Goal: Information Seeking & Learning: Learn about a topic

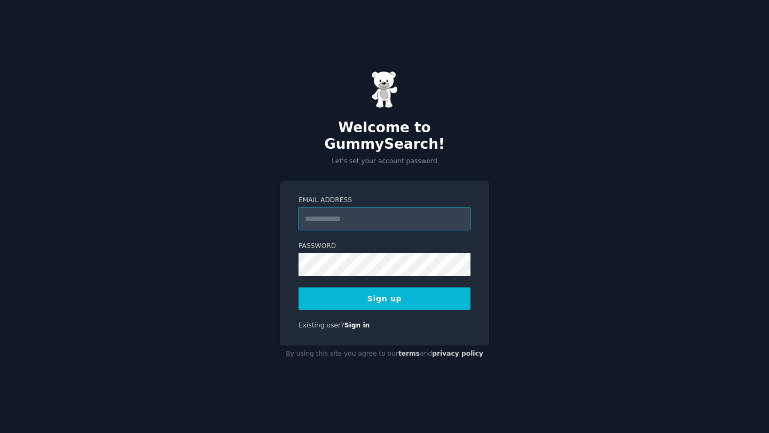
click at [347, 210] on input "Email Address" at bounding box center [384, 218] width 172 height 23
type input "**********"
click at [384, 292] on button "Sign up" at bounding box center [384, 299] width 172 height 22
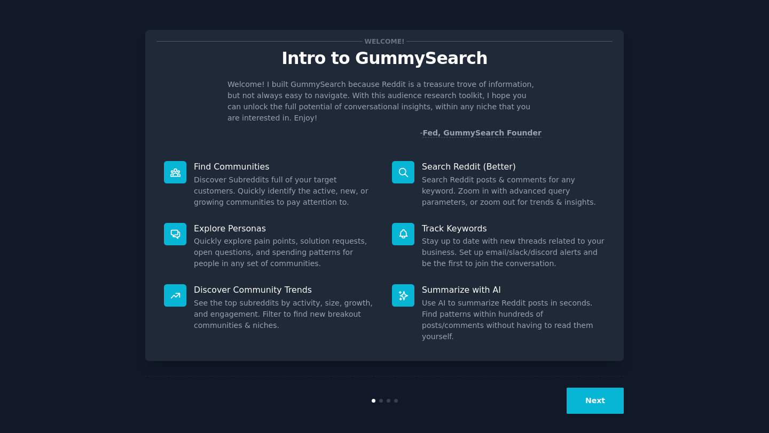
click at [584, 393] on button "Next" at bounding box center [594, 401] width 57 height 26
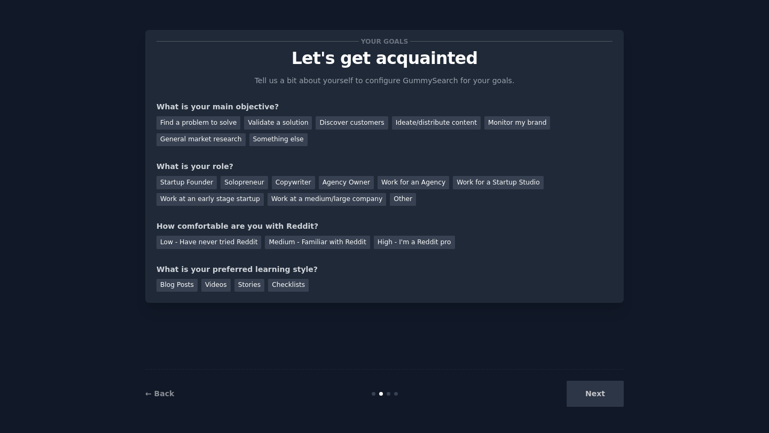
click at [590, 390] on div "Next" at bounding box center [544, 394] width 160 height 26
click at [295, 183] on div "Copywriter" at bounding box center [293, 182] width 43 height 13
click at [385, 237] on div "High - I'm a Reddit pro" at bounding box center [414, 242] width 81 height 13
click at [192, 141] on div "General market research" at bounding box center [200, 139] width 89 height 13
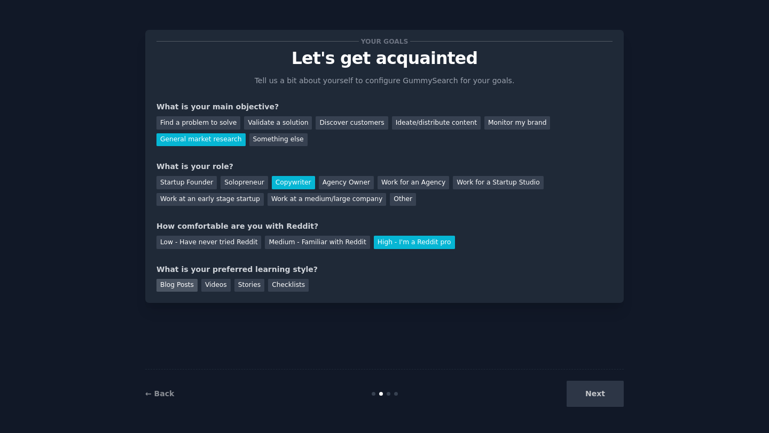
click at [174, 286] on div "Blog Posts" at bounding box center [176, 285] width 41 height 13
click at [594, 397] on button "Next" at bounding box center [594, 394] width 57 height 26
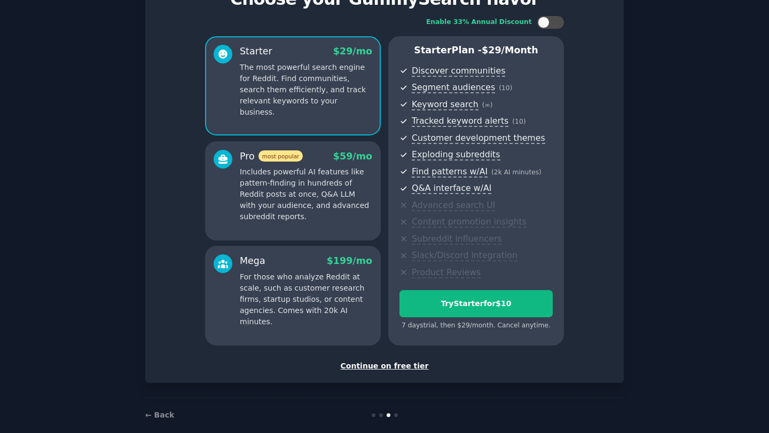
scroll to position [73, 0]
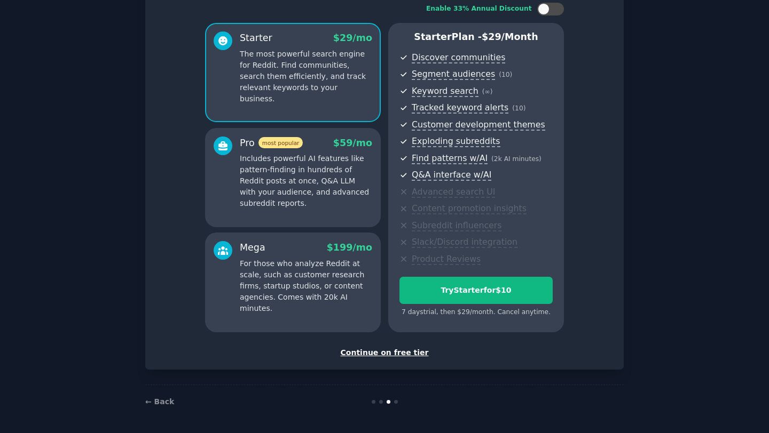
click at [397, 354] on div "Continue on free tier" at bounding box center [384, 352] width 456 height 11
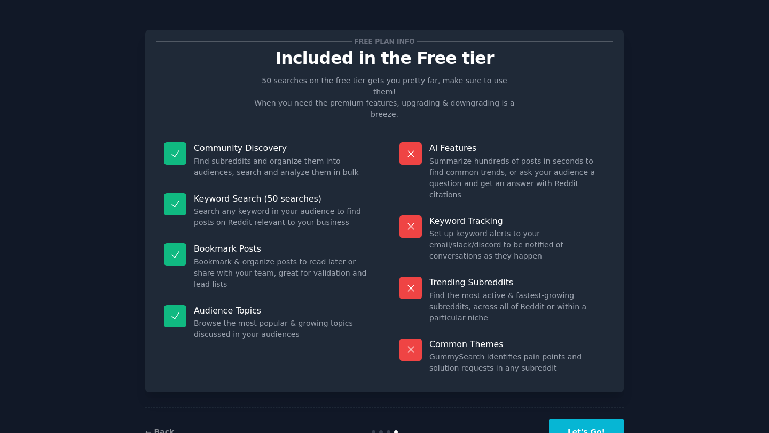
click at [574, 419] on button "Let's Go!" at bounding box center [586, 432] width 75 height 26
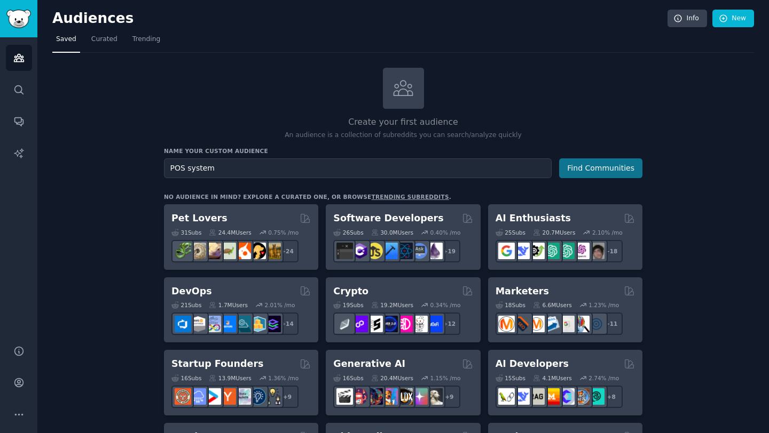
type input "POS system"
click at [580, 167] on button "Find Communities" at bounding box center [600, 169] width 83 height 20
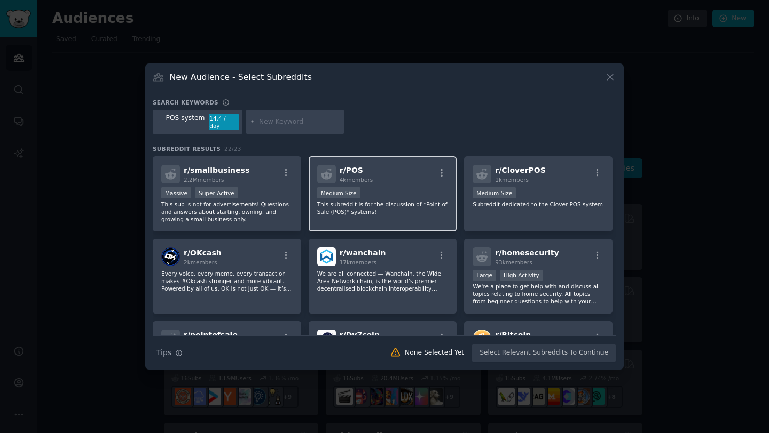
click at [394, 192] on div "Medium Size" at bounding box center [382, 193] width 131 height 13
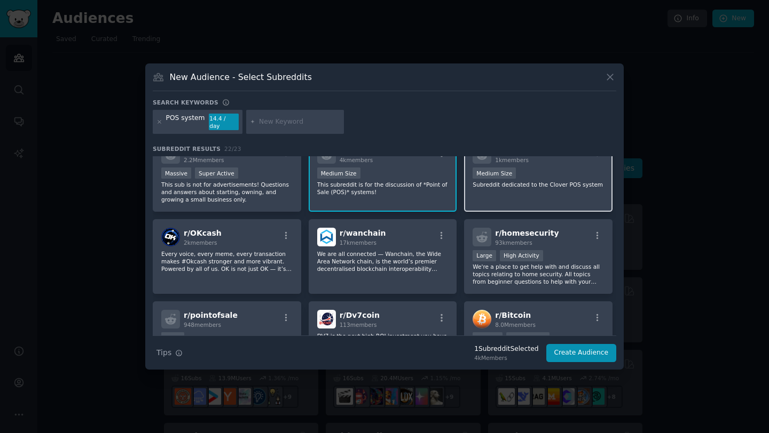
scroll to position [24, 0]
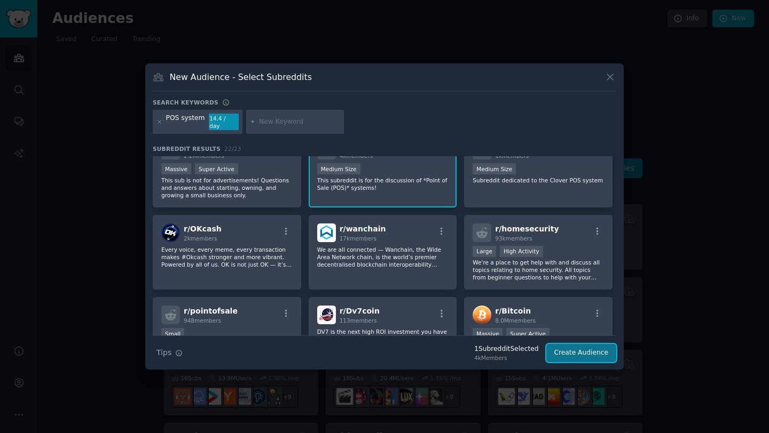
click at [564, 353] on button "Create Audience" at bounding box center [581, 353] width 70 height 18
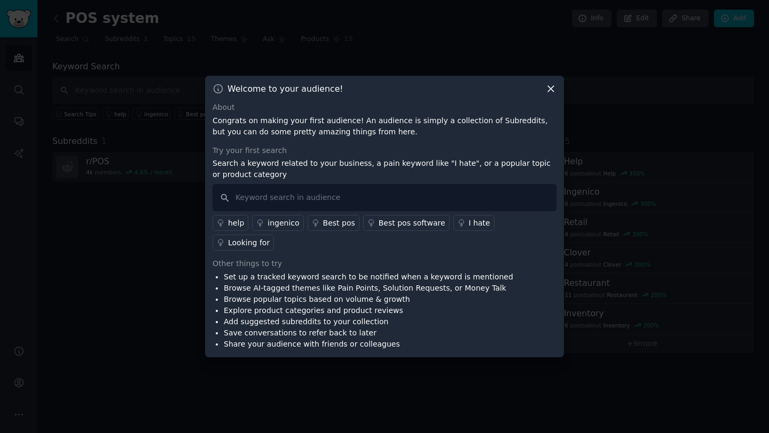
click at [548, 94] on icon at bounding box center [550, 88] width 11 height 11
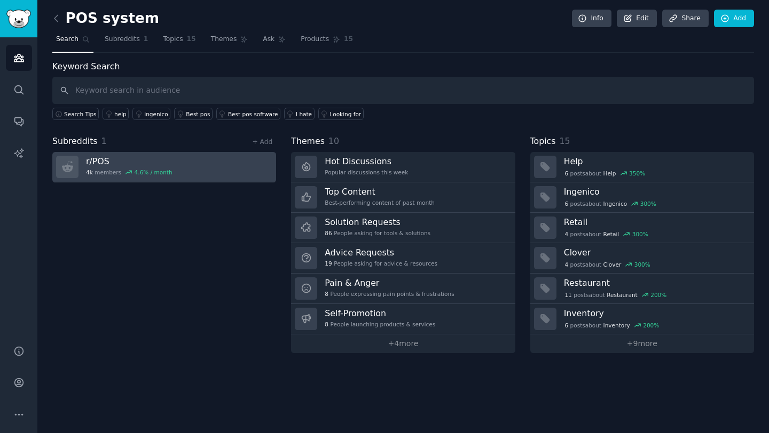
click at [205, 164] on link "r/ POS 4k members 4.6 % / month" at bounding box center [164, 167] width 224 height 30
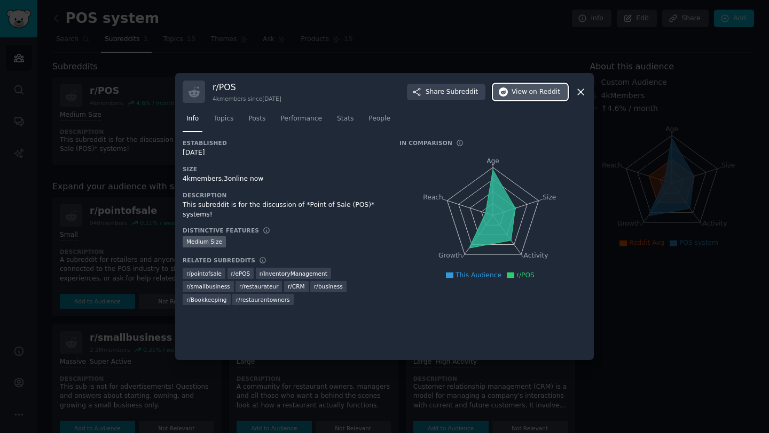
click at [520, 91] on span "View on Reddit" at bounding box center [535, 93] width 49 height 10
click at [227, 123] on span "Topics" at bounding box center [223, 119] width 20 height 10
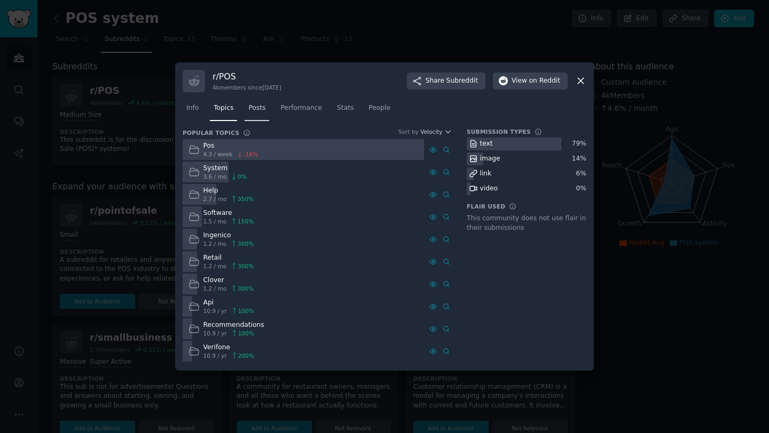
click at [260, 114] on link "Posts" at bounding box center [256, 111] width 25 height 22
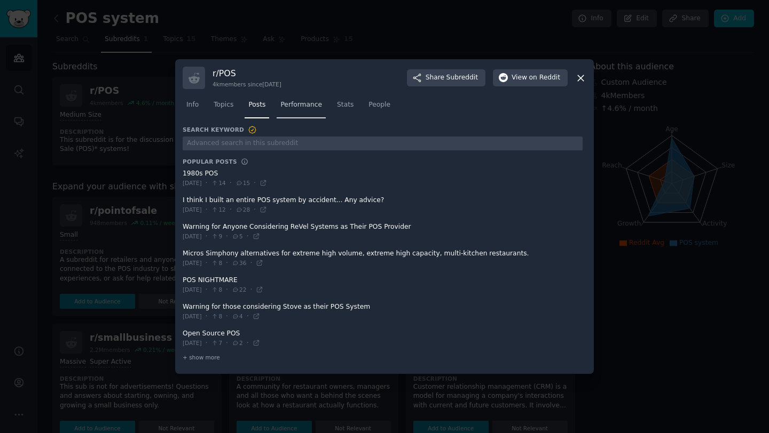
click at [293, 110] on link "Performance" at bounding box center [300, 108] width 49 height 22
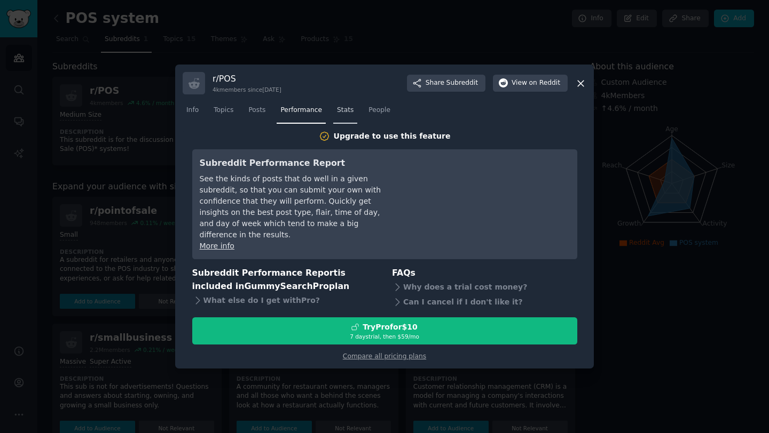
click at [349, 115] on span "Stats" at bounding box center [345, 111] width 17 height 10
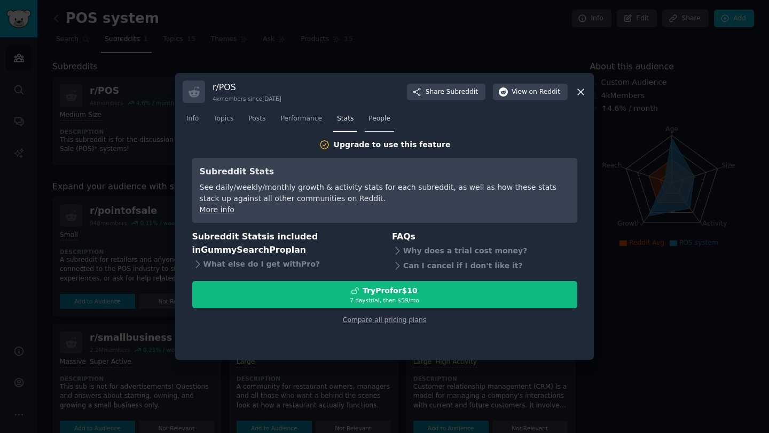
click at [373, 118] on span "People" at bounding box center [379, 119] width 22 height 10
click at [195, 120] on span "Info" at bounding box center [192, 119] width 12 height 10
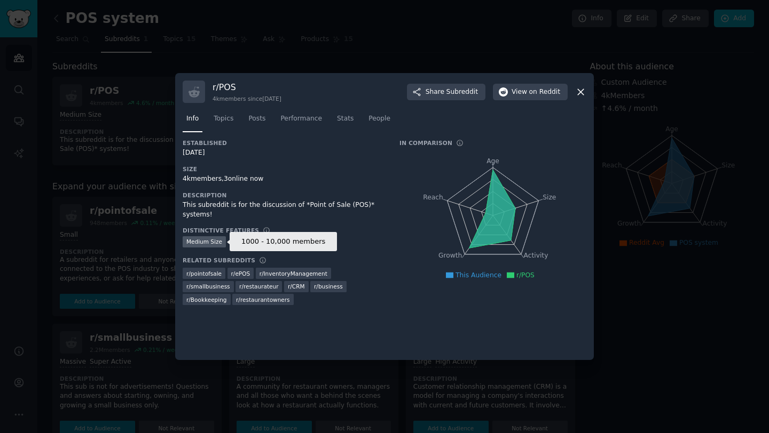
click at [196, 244] on div "Medium Size" at bounding box center [204, 241] width 43 height 11
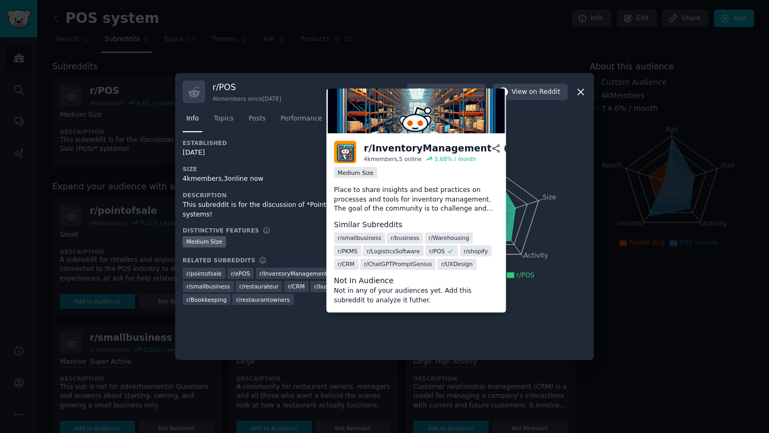
click at [346, 276] on dt "Not In Audience" at bounding box center [416, 280] width 164 height 11
click at [376, 206] on p "Place to share insights and best practices on processes and tools for inventory…" at bounding box center [416, 200] width 164 height 28
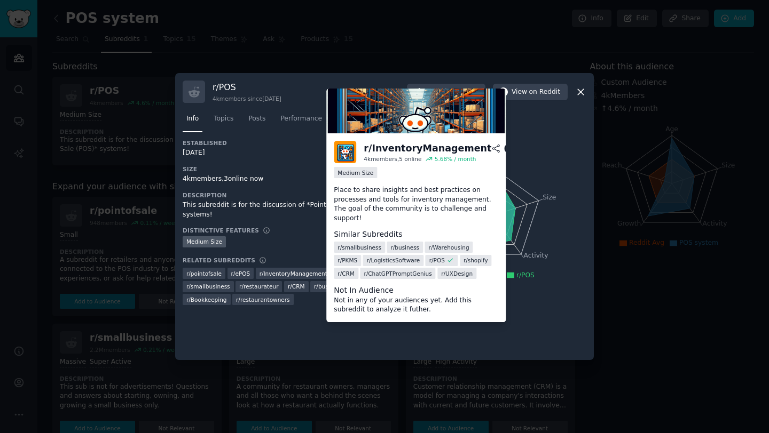
click at [493, 149] on icon at bounding box center [496, 148] width 7 height 7
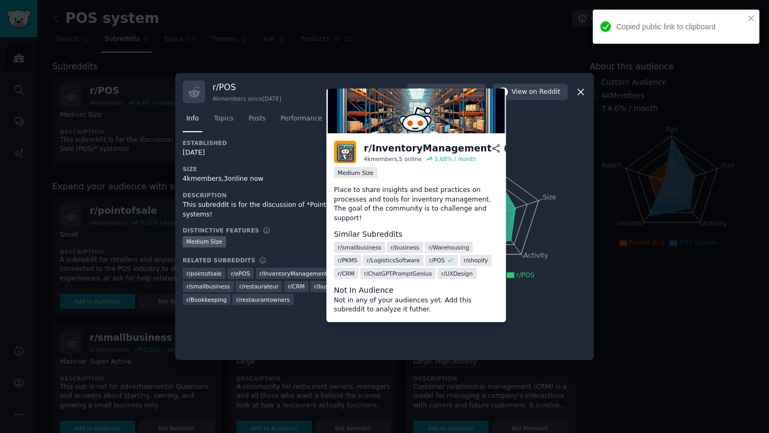
click at [379, 151] on div "r/ InventoryManagement" at bounding box center [427, 148] width 128 height 13
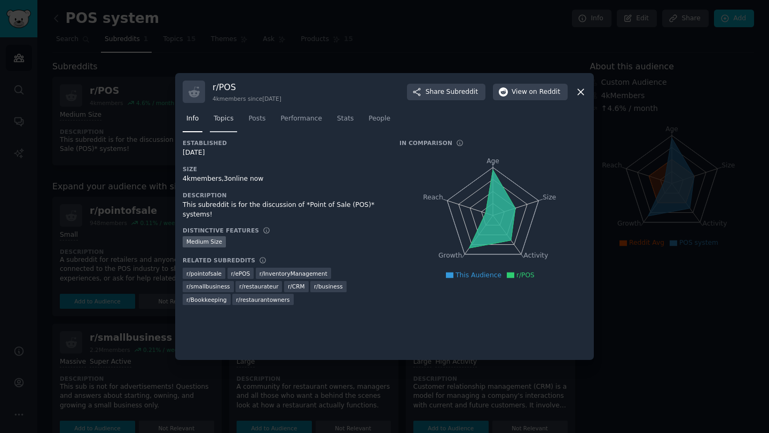
click at [225, 121] on span "Topics" at bounding box center [223, 119] width 20 height 10
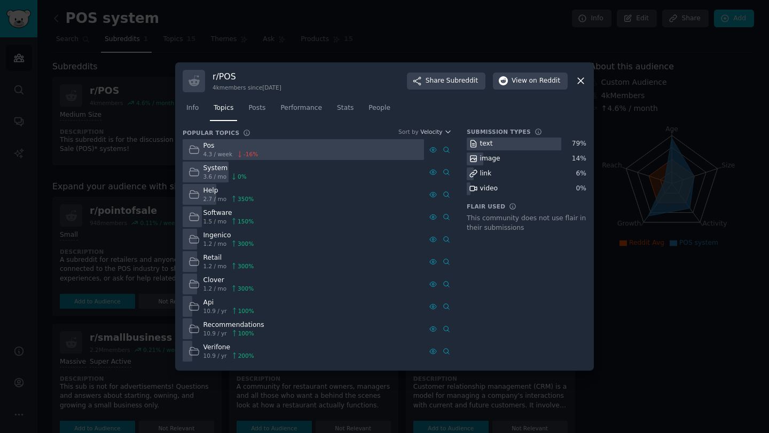
click at [501, 160] on div "image" at bounding box center [526, 159] width 120 height 13
click at [504, 144] on div at bounding box center [513, 144] width 94 height 13
click at [504, 189] on div "video" at bounding box center [526, 189] width 120 height 13
click at [577, 80] on icon at bounding box center [580, 80] width 11 height 11
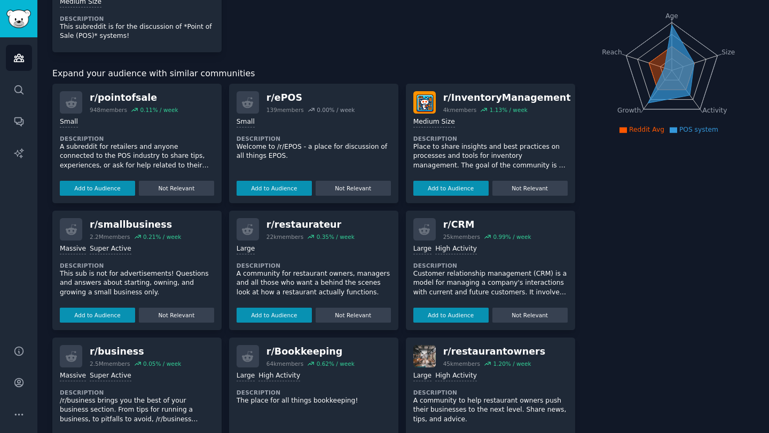
scroll to position [114, 0]
click at [521, 154] on p "Place to share insights and best practices on processes and tools for inventory…" at bounding box center [490, 156] width 154 height 28
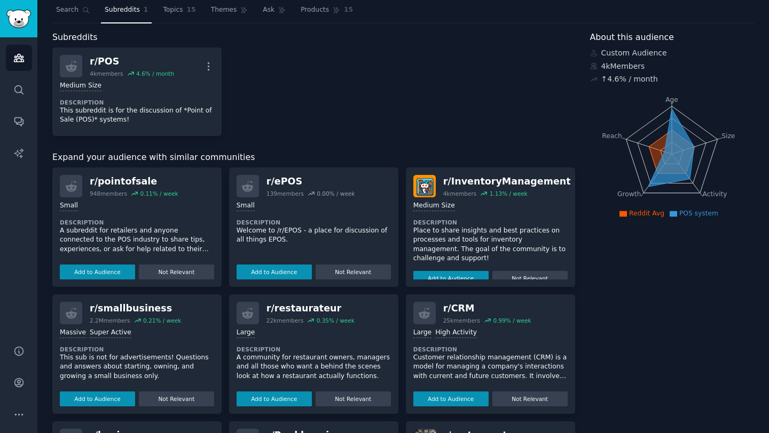
scroll to position [27, 0]
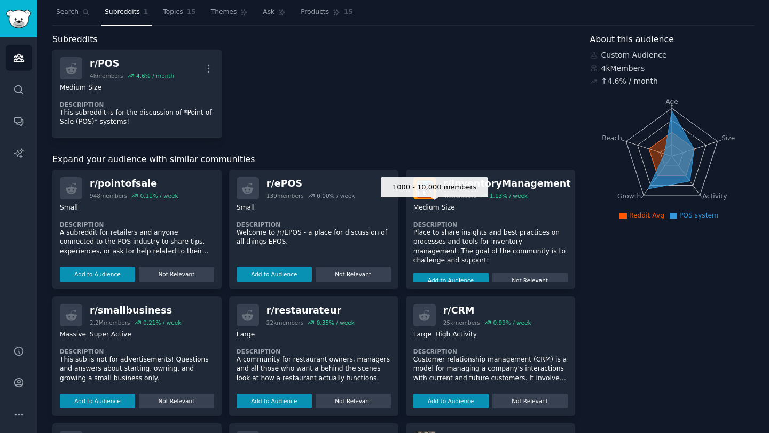
click at [442, 208] on div "Medium Size" at bounding box center [434, 208] width 42 height 10
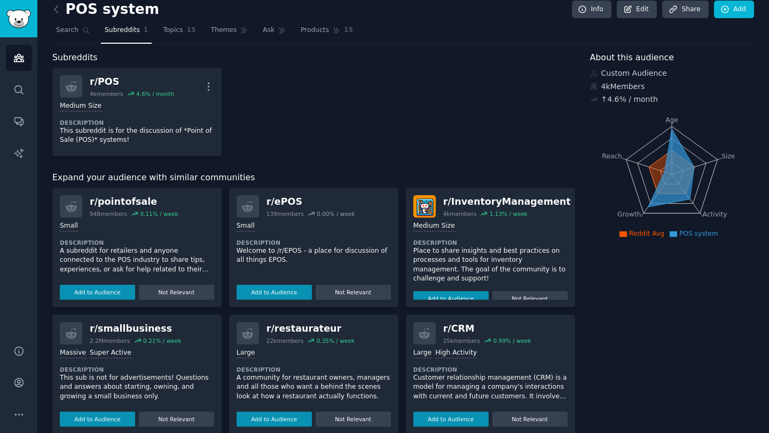
scroll to position [0, 0]
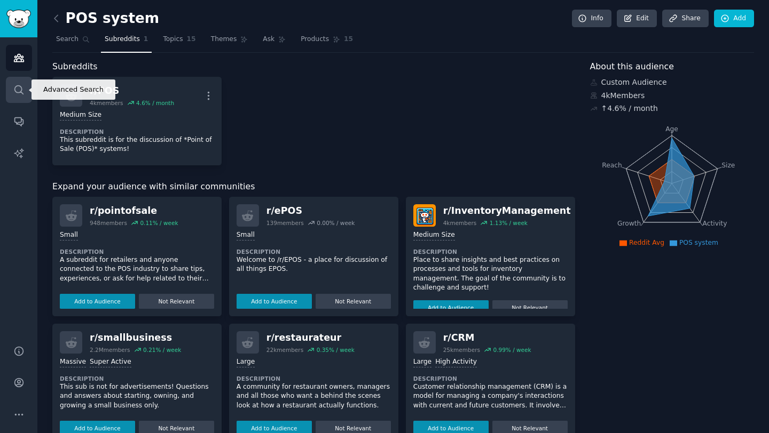
click at [19, 90] on icon "Sidebar" at bounding box center [18, 89] width 11 height 11
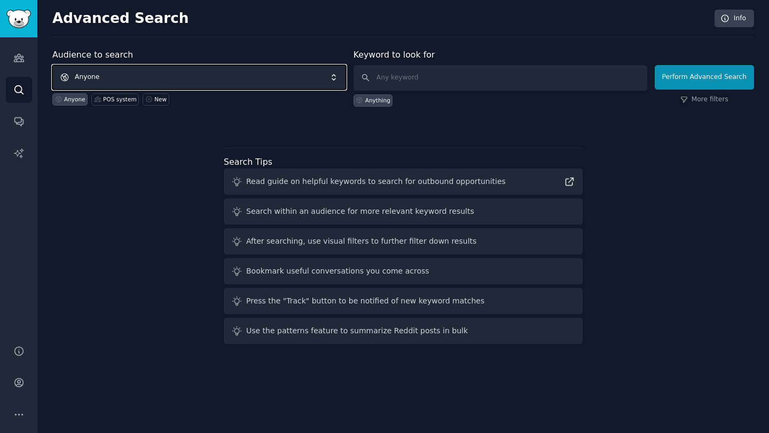
click at [157, 84] on span "Anyone" at bounding box center [199, 77] width 294 height 25
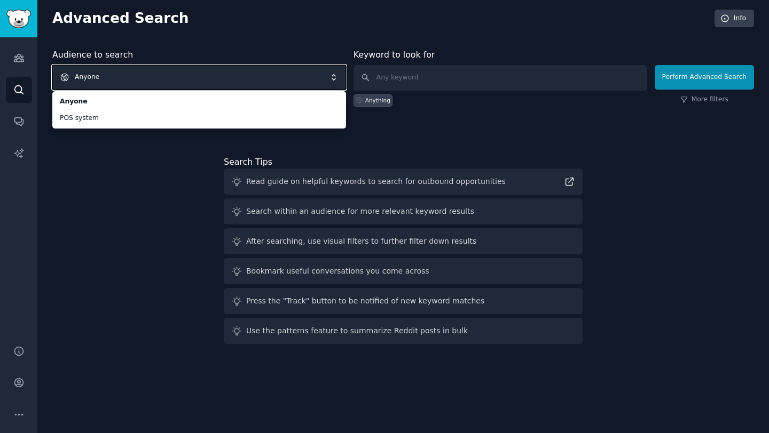
click at [144, 74] on span "Anyone" at bounding box center [199, 77] width 294 height 25
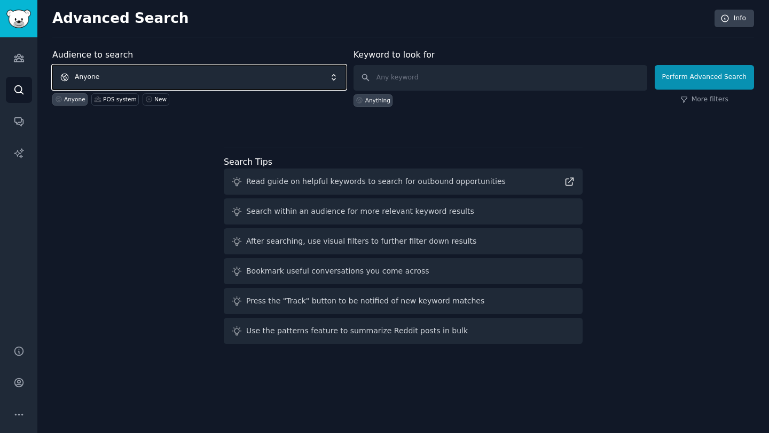
click at [137, 76] on span "Anyone" at bounding box center [199, 77] width 294 height 25
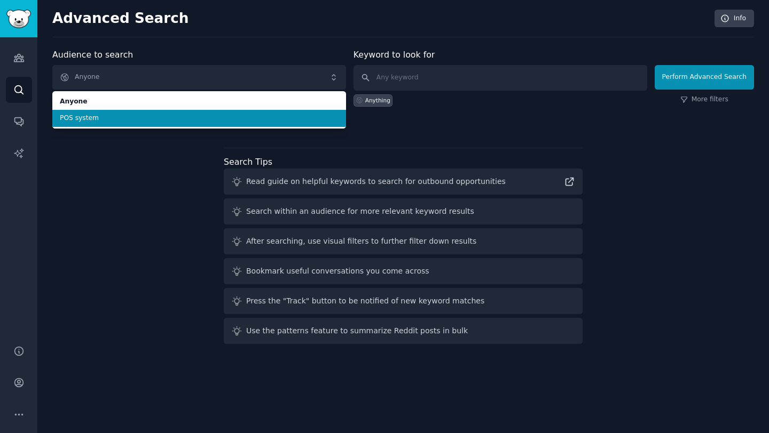
click at [135, 117] on span "POS system" at bounding box center [199, 119] width 279 height 10
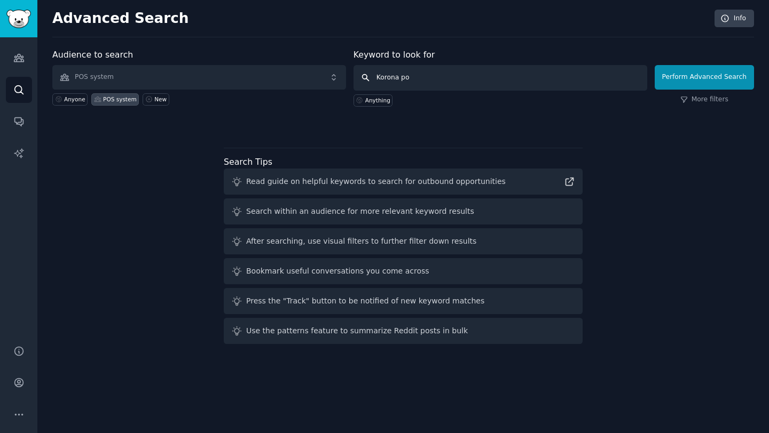
type input "Korona pos"
click button "Perform Advanced Search" at bounding box center [703, 77] width 99 height 25
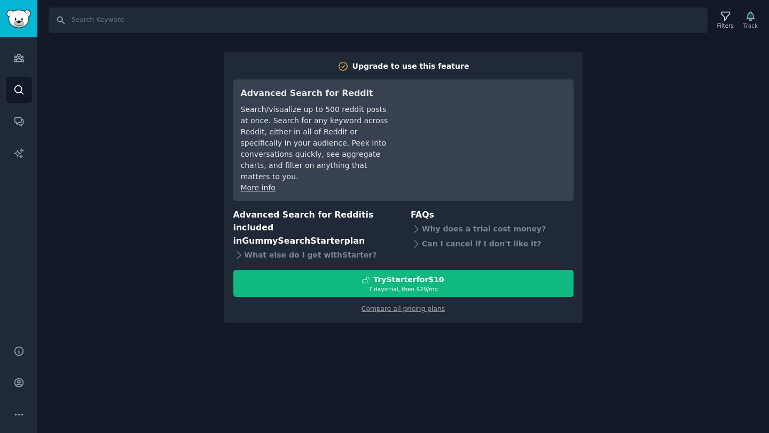
click at [161, 220] on div "Search Filters Track Upgrade to use this feature Advanced Search for Reddit Sea…" at bounding box center [402, 216] width 731 height 433
click at [18, 119] on icon "Sidebar" at bounding box center [18, 121] width 11 height 11
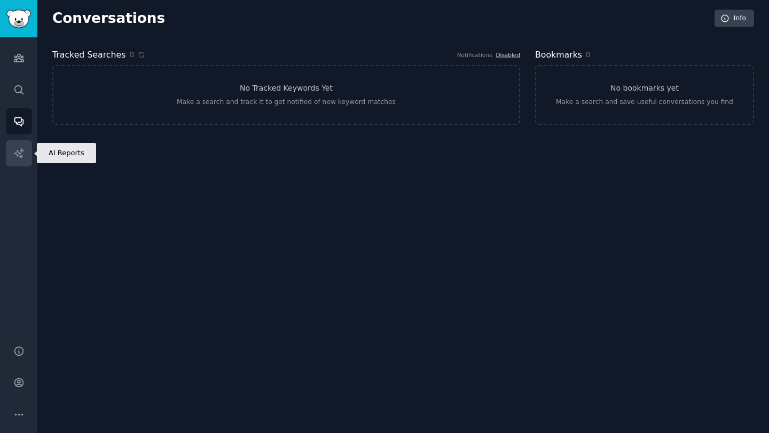
click at [17, 146] on link "AI Reports" at bounding box center [19, 153] width 26 height 26
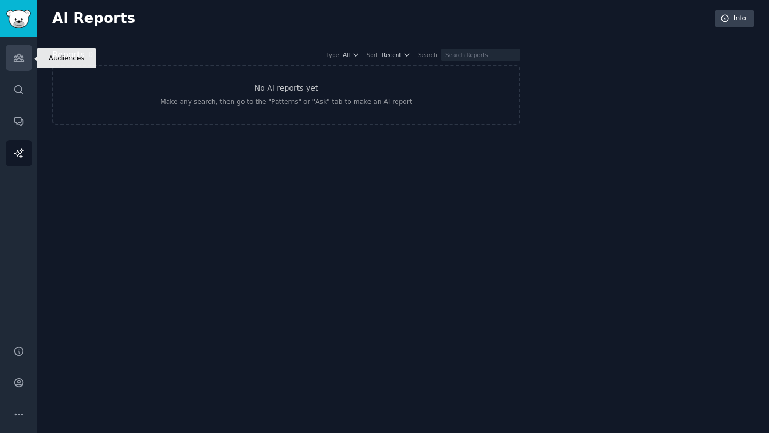
click at [14, 68] on link "Audiences" at bounding box center [19, 58] width 26 height 26
